Goal: Information Seeking & Learning: Understand process/instructions

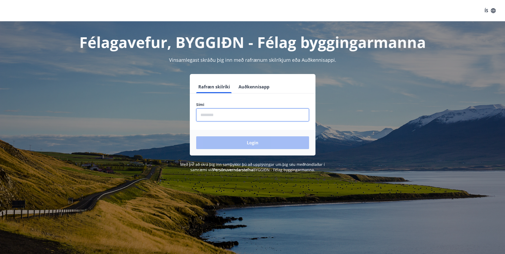
click at [220, 114] on input "phone" at bounding box center [252, 114] width 113 height 13
type input "********"
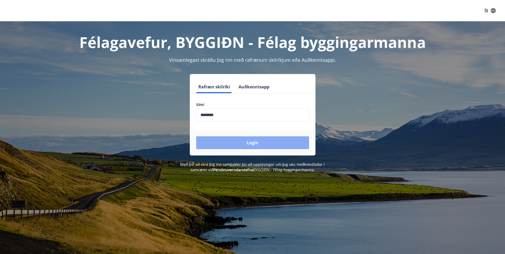
click at [253, 143] on button "Login" at bounding box center [252, 142] width 113 height 13
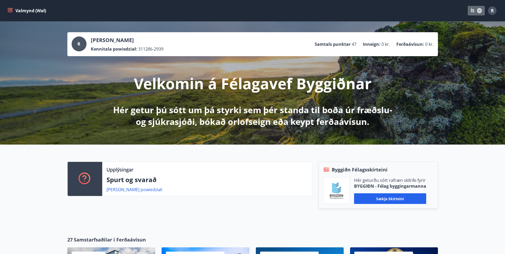
click at [472, 12] on font "ÍS" at bounding box center [473, 11] width 4 height 6
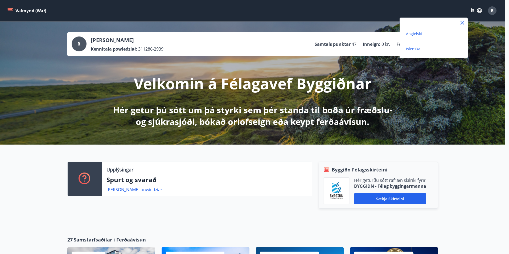
click at [416, 32] on span "Angielski" at bounding box center [414, 33] width 16 height 5
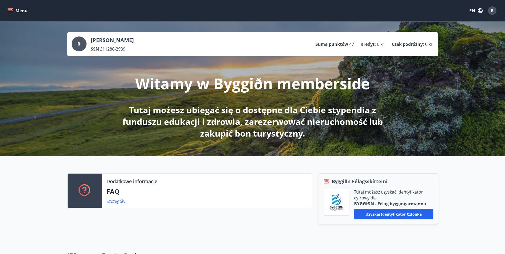
click at [14, 11] on button "Menu" at bounding box center [17, 11] width 23 height 10
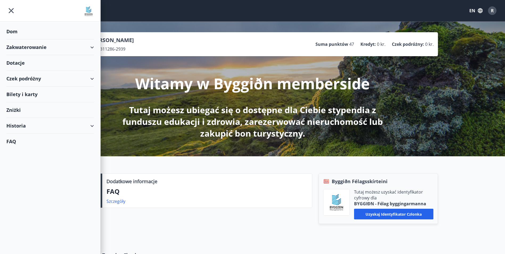
click at [93, 46] on div "Zakwaterowanie" at bounding box center [50, 47] width 88 height 16
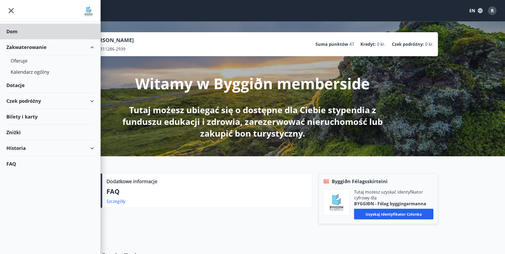
click at [18, 83] on div "Dotacje" at bounding box center [50, 86] width 88 height 16
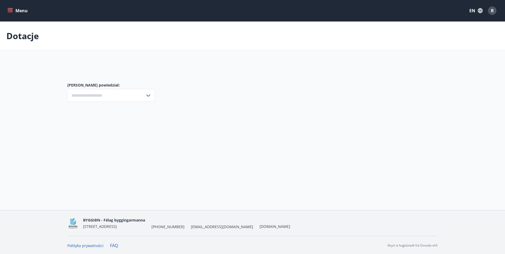
type input "***"
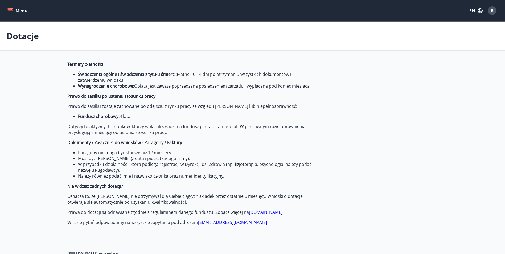
drag, startPoint x: 17, startPoint y: 82, endPoint x: 218, endPoint y: 95, distance: 201.8
click at [218, 95] on p "Prawo do zasiłku po ustaniu stosunku pracy" at bounding box center [193, 96] width 252 height 6
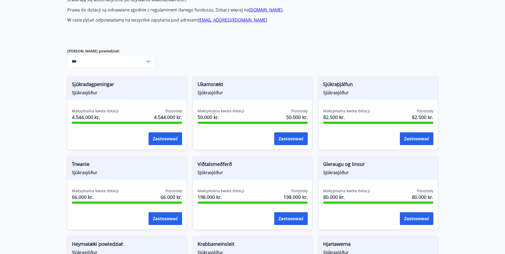
scroll to position [160, 0]
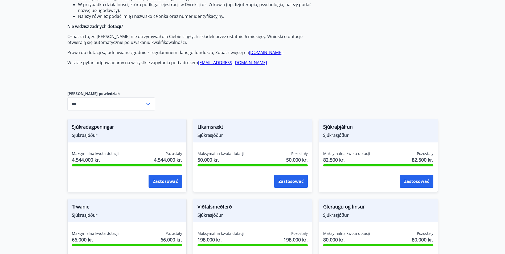
click at [118, 132] on span "Sjúkradagpeningar" at bounding box center [127, 127] width 110 height 9
click at [167, 183] on button "Zastosować" at bounding box center [166, 181] width 34 height 13
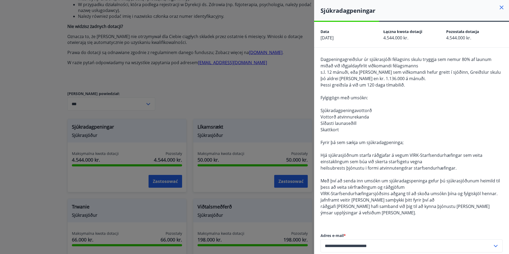
click at [275, 83] on div at bounding box center [254, 127] width 509 height 254
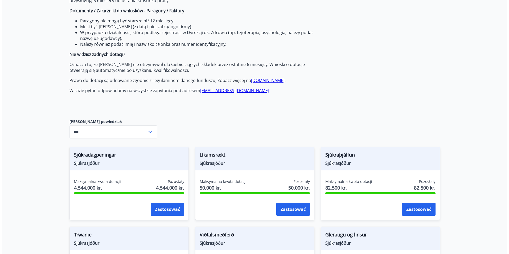
scroll to position [133, 0]
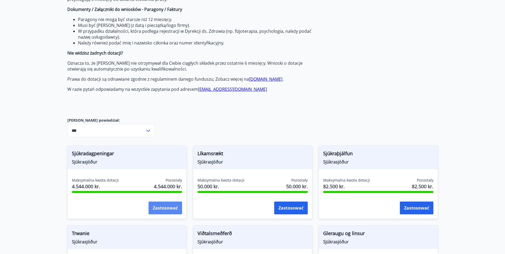
click at [168, 210] on button "Zastosować" at bounding box center [166, 208] width 34 height 13
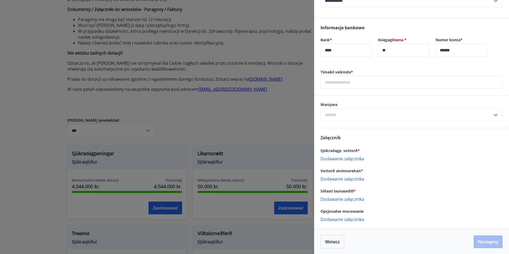
scroll to position [270, 0]
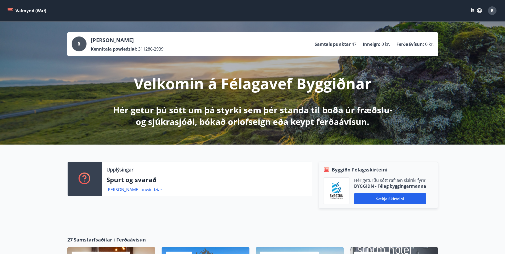
click at [10, 10] on icon "menu" at bounding box center [10, 9] width 5 height 1
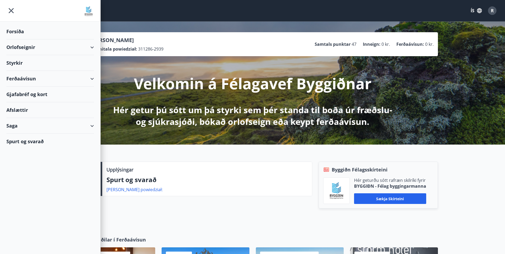
click at [479, 11] on icon "button" at bounding box center [479, 10] width 5 height 5
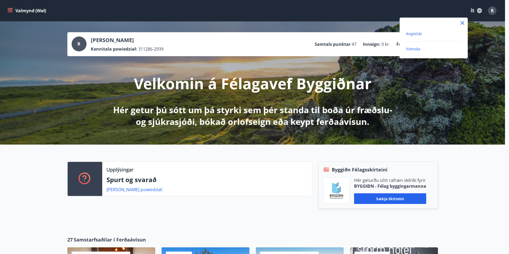
click at [418, 33] on span "Angielski" at bounding box center [414, 33] width 16 height 5
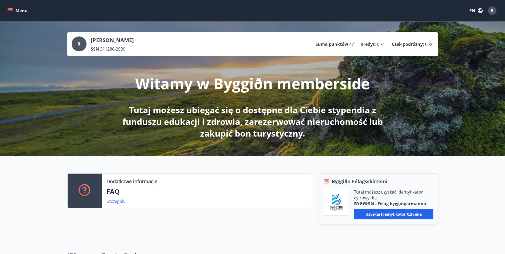
click at [7, 10] on button "Menu" at bounding box center [17, 11] width 23 height 10
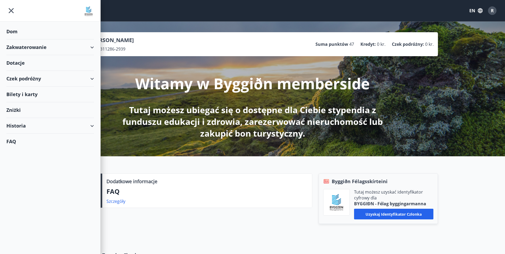
click at [17, 109] on div "Zniżki" at bounding box center [50, 110] width 88 height 16
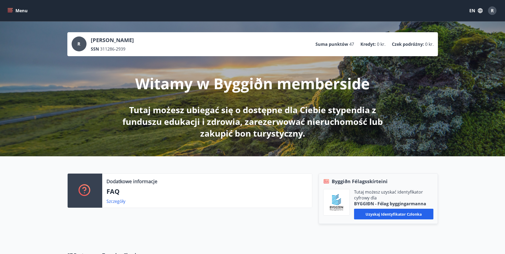
drag, startPoint x: 12, startPoint y: 9, endPoint x: 11, endPoint y: 17, distance: 7.7
click at [11, 9] on icon "menu" at bounding box center [10, 9] width 5 height 1
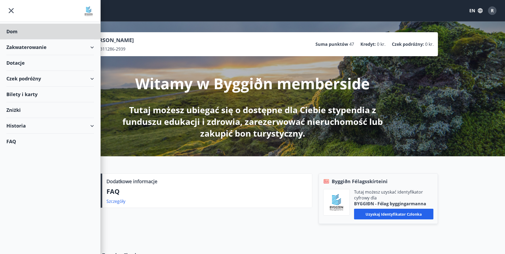
click at [18, 62] on div "Dotacje" at bounding box center [50, 63] width 88 height 16
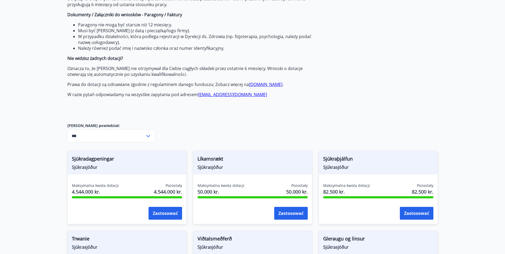
scroll to position [187, 0]
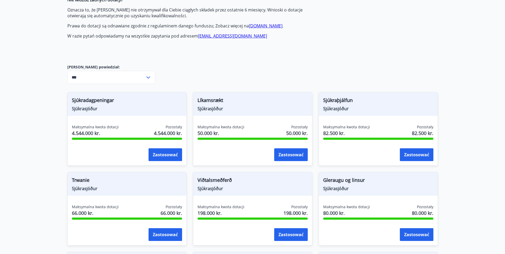
click at [138, 74] on input "***" at bounding box center [106, 77] width 78 height 13
click at [98, 97] on li "Sjúkrasjóður" at bounding box center [111, 99] width 87 height 10
type input "**********"
click at [205, 74] on div "Terminy płatności Świadczenia ogólne i świadczenia z tytułu śmierci: Płatne 10-…" at bounding box center [252, 183] width 371 height 617
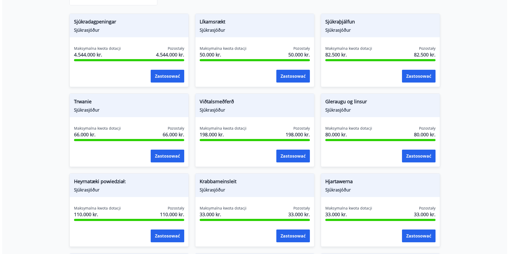
scroll to position [256, 0]
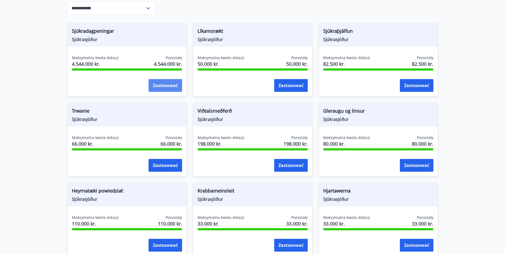
click at [157, 87] on button "Zastosować" at bounding box center [166, 85] width 34 height 13
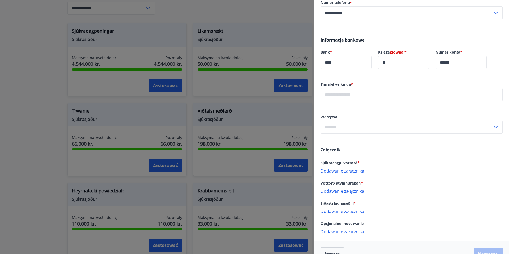
scroll to position [270, 0]
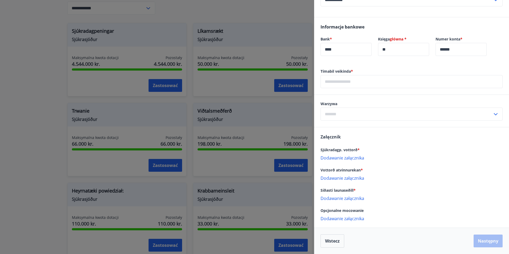
click at [493, 114] on icon at bounding box center [496, 114] width 6 height 6
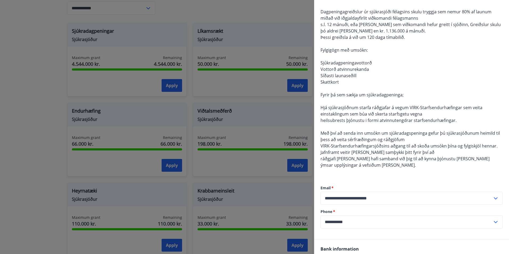
scroll to position [0, 0]
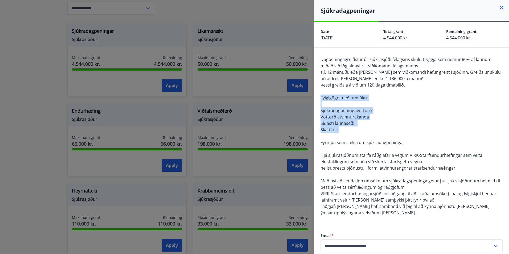
drag, startPoint x: 327, startPoint y: 98, endPoint x: 370, endPoint y: 130, distance: 53.9
click at [370, 130] on div "Dagpeningagreiðslur úr sjúkrasjóði félagsins skulu tryggja sem nemur 80% af lau…" at bounding box center [411, 167] width 195 height 239
drag, startPoint x: 370, startPoint y: 130, endPoint x: 347, endPoint y: 119, distance: 25.6
copy span "Fylgigögn með umsókn: Sjúkradagpeningavottorð Vottorð atvinnurekanda Síðasti la…"
click at [353, 131] on div "Dagpeningagreiðslur úr sjúkrasjóði félagsins skulu tryggja sem nemur 80% af lau…" at bounding box center [412, 139] width 182 height 166
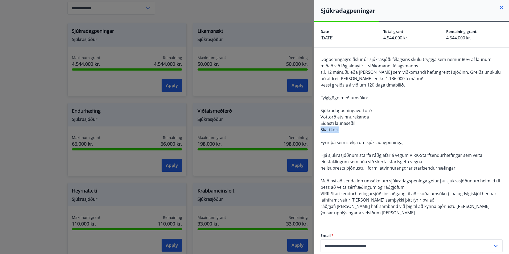
drag, startPoint x: 342, startPoint y: 132, endPoint x: 322, endPoint y: 132, distance: 20.3
click at [322, 132] on div "Dagpeningagreiðslur úr sjúkrasjóði félagsins skulu tryggja sem nemur 80% af lau…" at bounding box center [412, 139] width 182 height 166
